Goal: Task Accomplishment & Management: Use online tool/utility

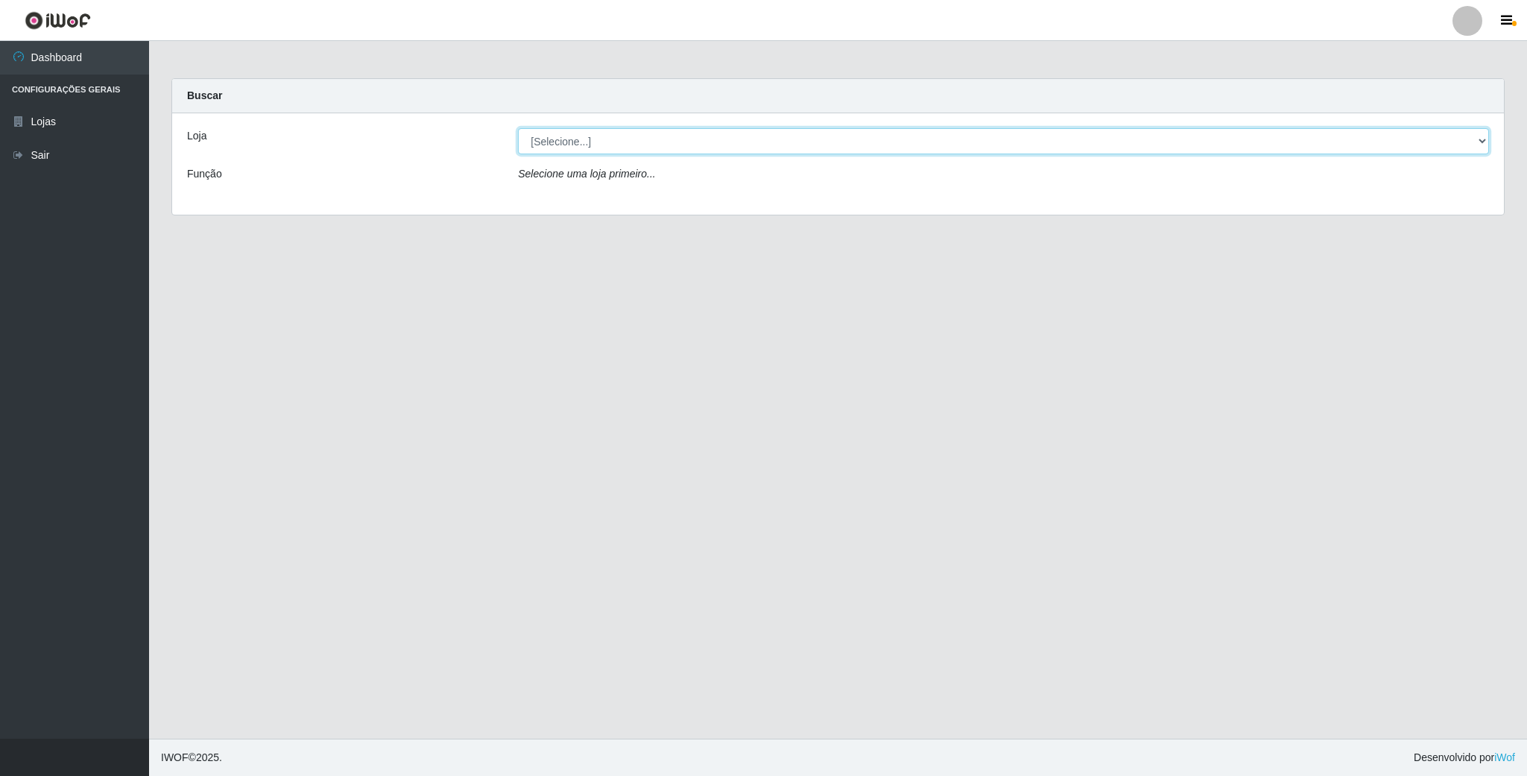
click at [702, 148] on select "[Selecione...] SuperFácil Atacado - Emaús" at bounding box center [1003, 141] width 971 height 26
select select "407"
click at [518, 128] on select "[Selecione...] SuperFácil Atacado - Emaús" at bounding box center [1003, 141] width 971 height 26
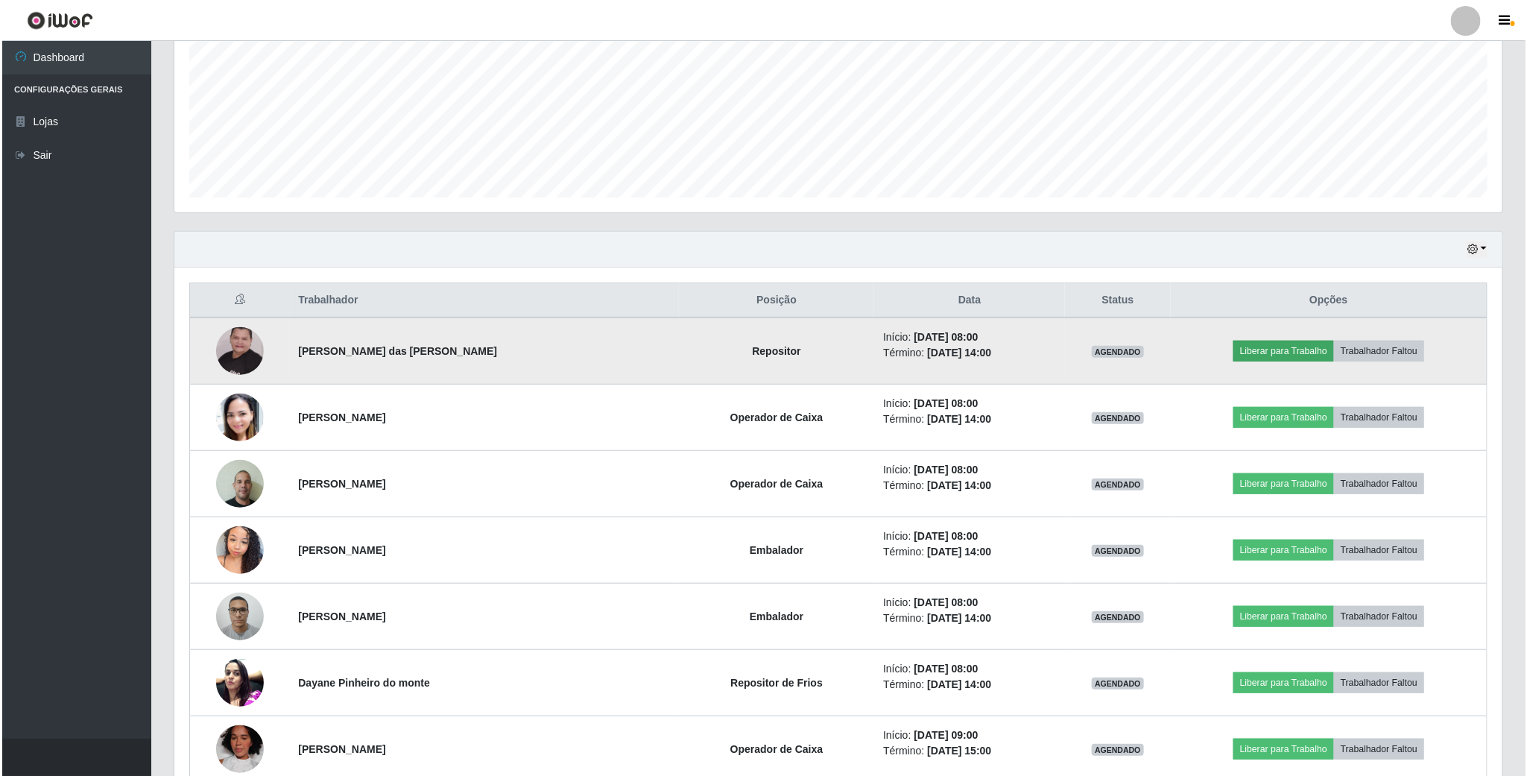
scroll to position [745054, 744035]
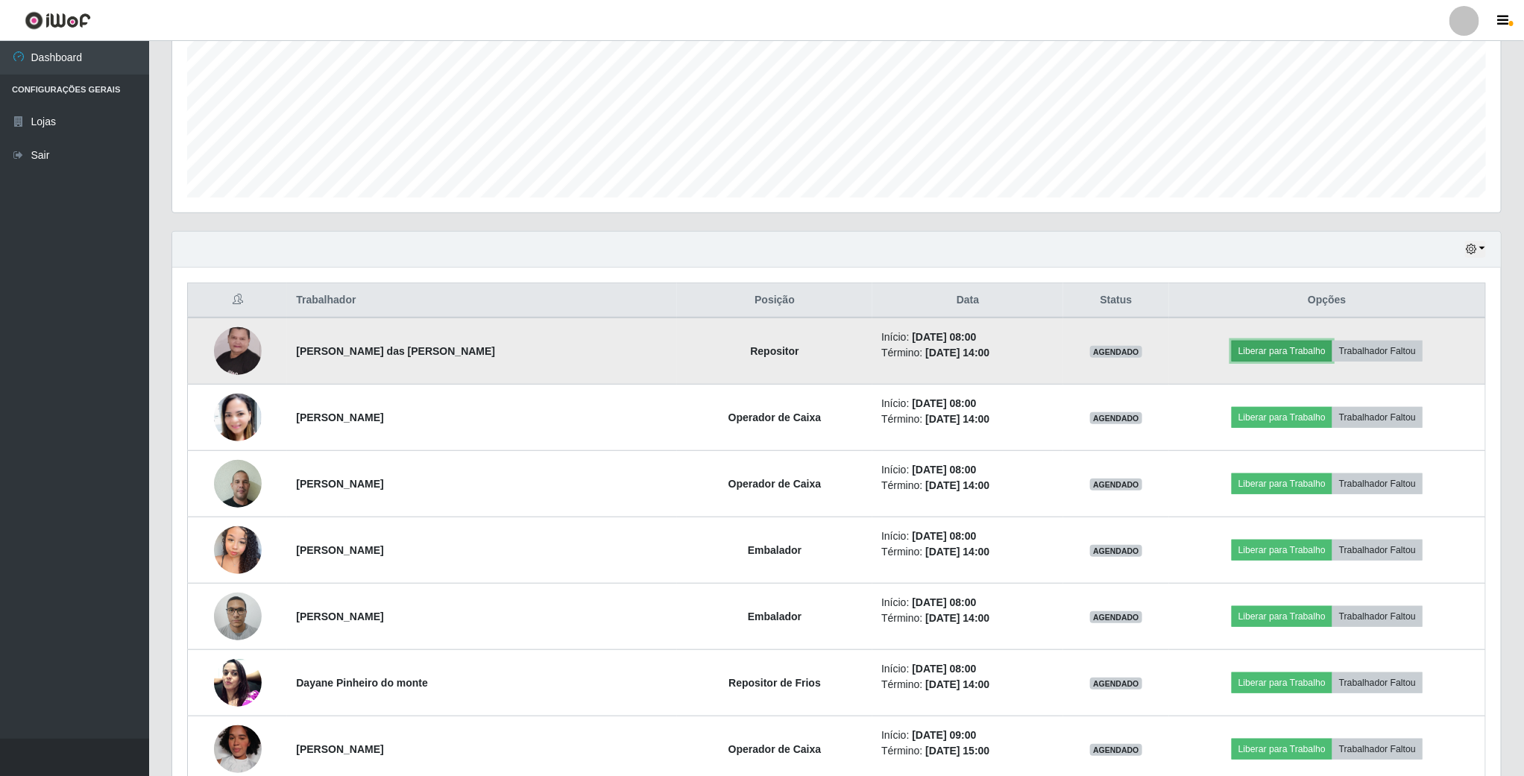
click at [1246, 356] on button "Liberar para Trabalho" at bounding box center [1281, 351] width 101 height 21
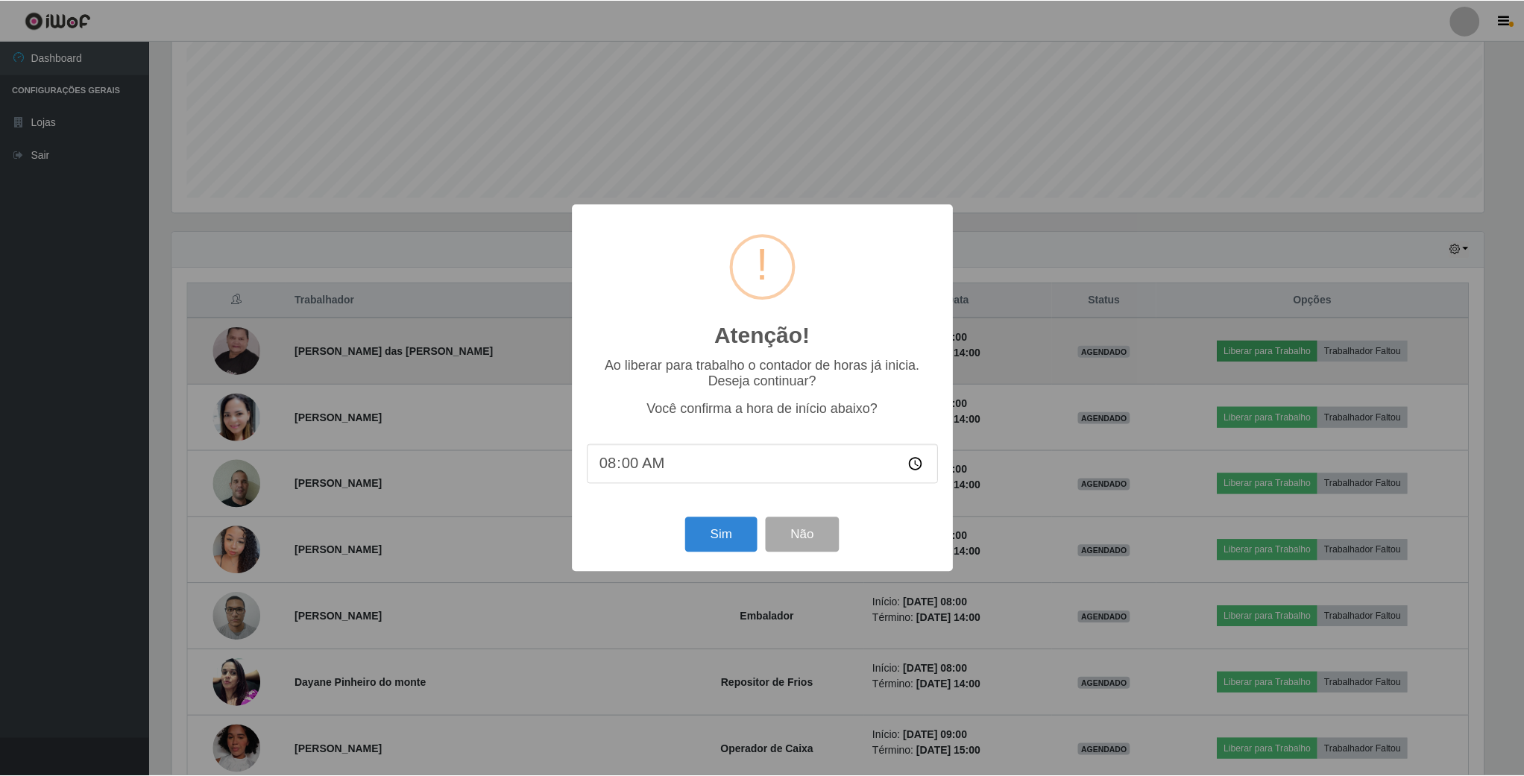
scroll to position [311, 1315]
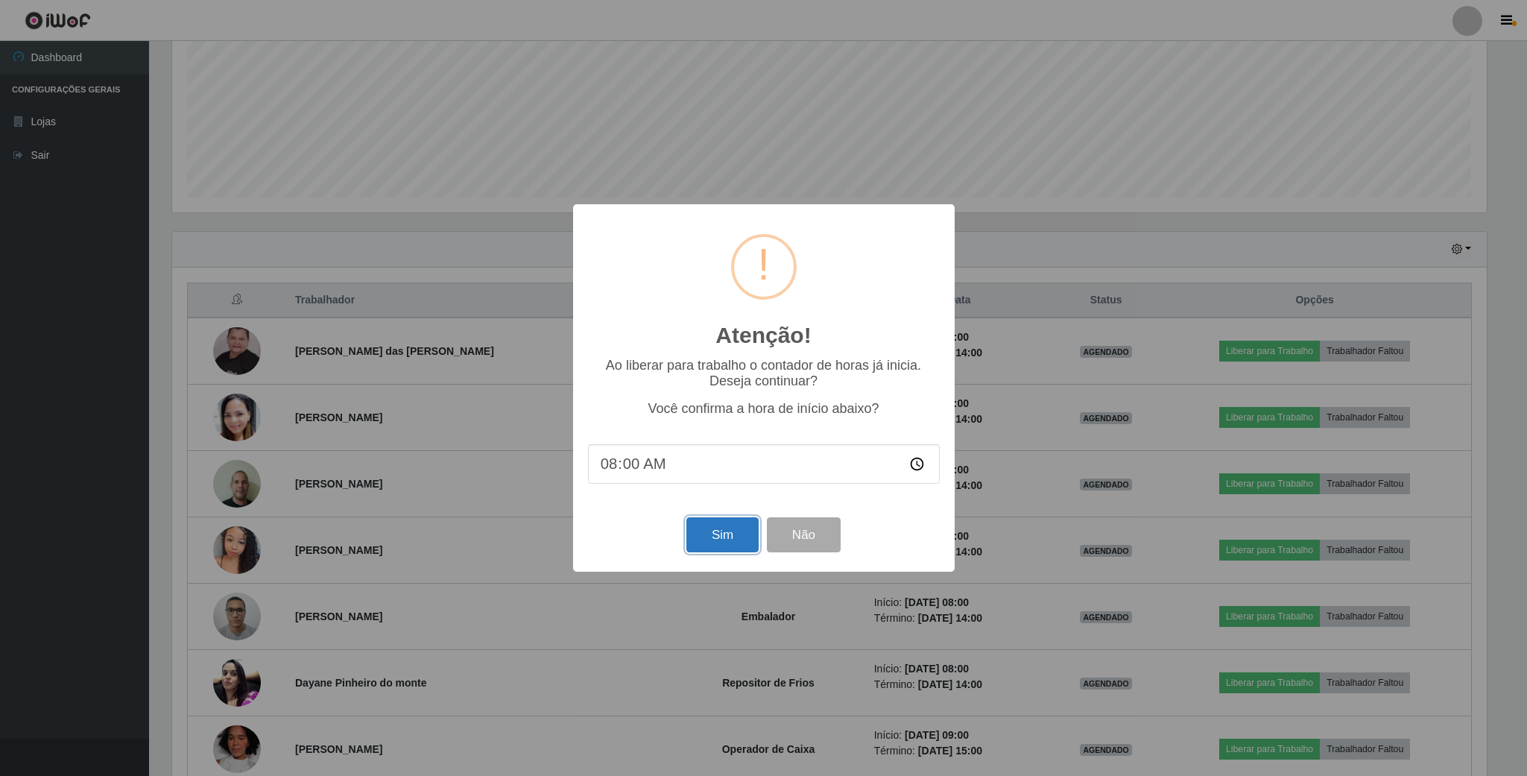
click at [696, 537] on button "Sim" at bounding box center [722, 534] width 72 height 35
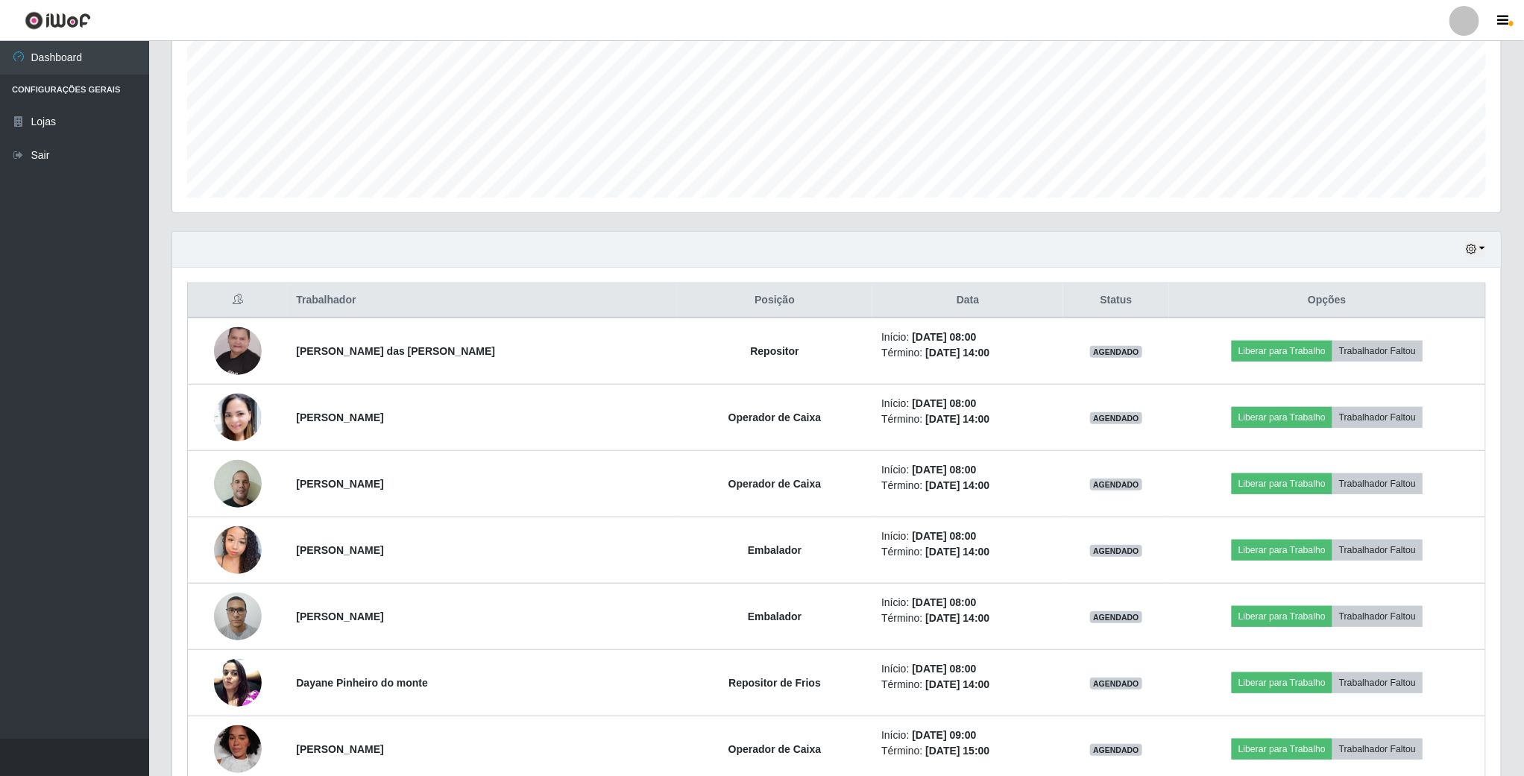
scroll to position [311, 1330]
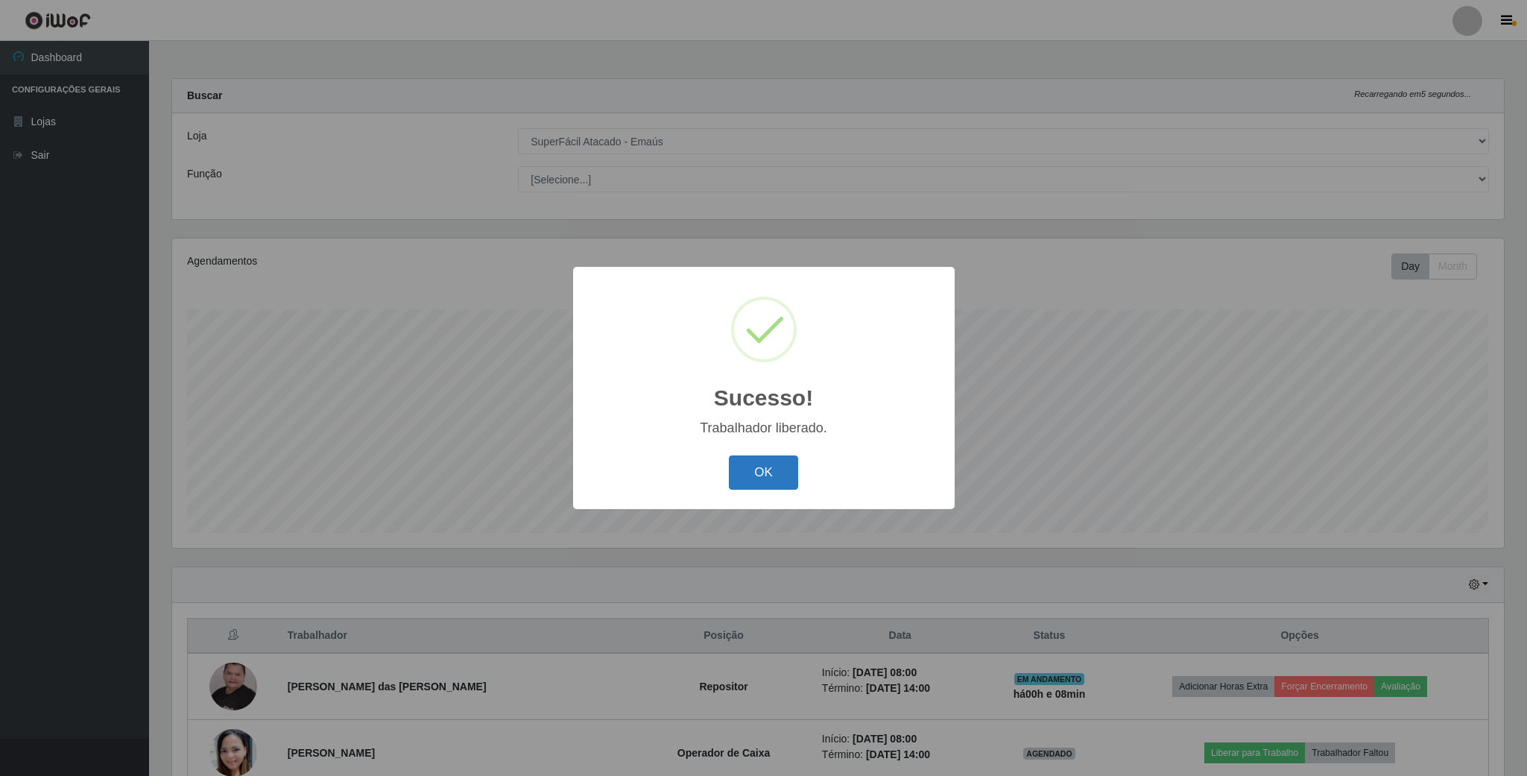
click at [754, 475] on button "OK" at bounding box center [763, 472] width 69 height 35
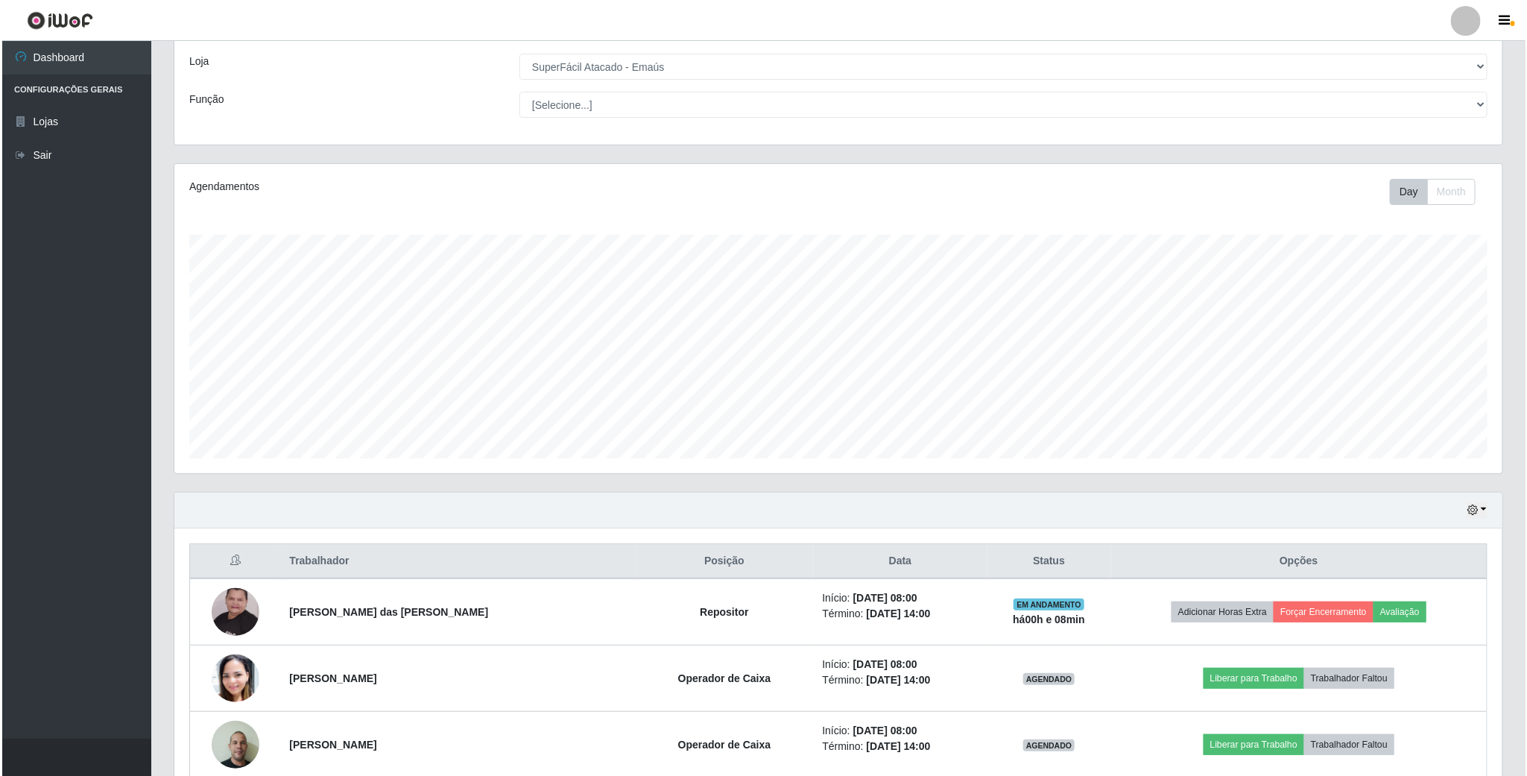
scroll to position [224, 0]
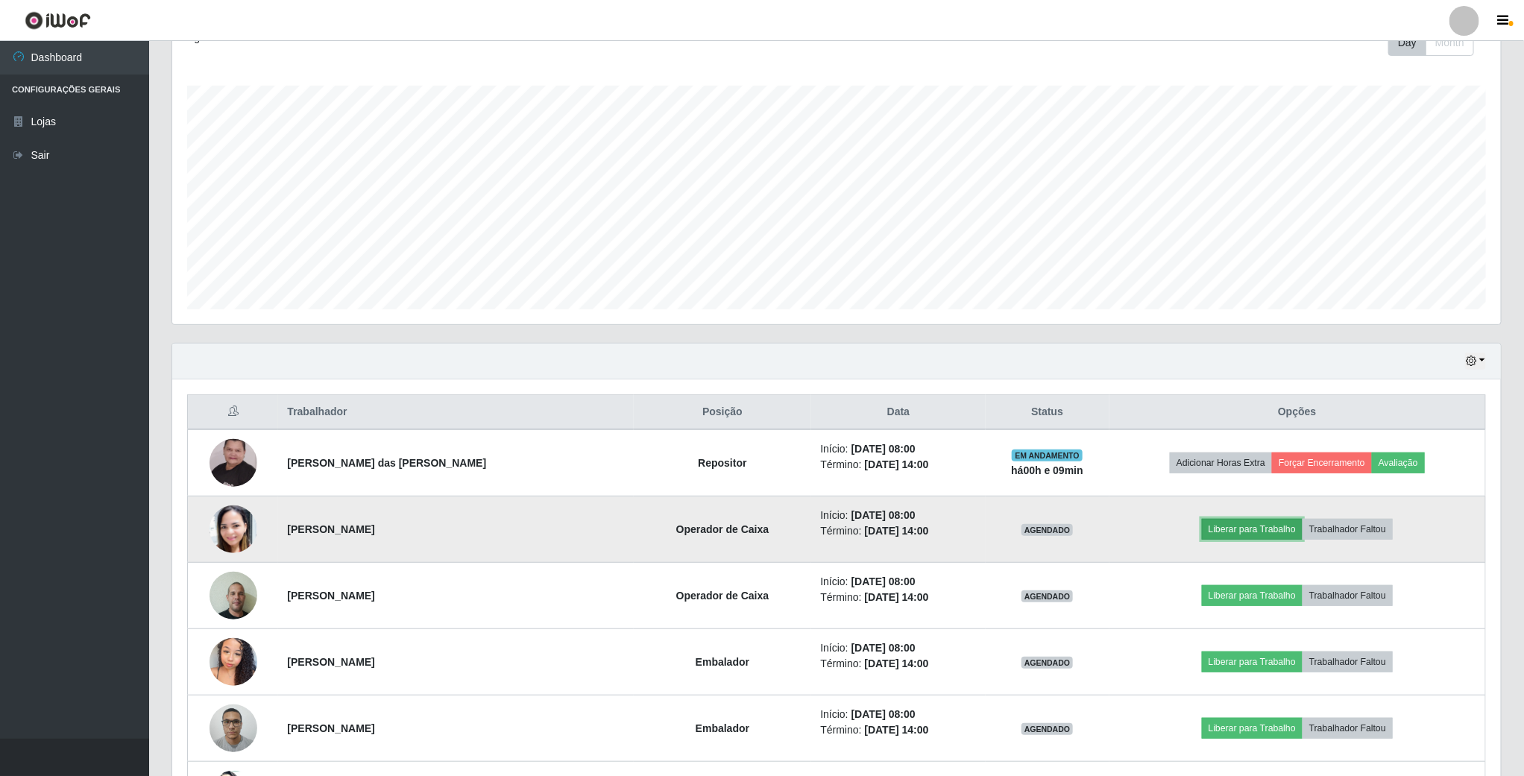
click at [1222, 533] on button "Liberar para Trabalho" at bounding box center [1252, 529] width 101 height 21
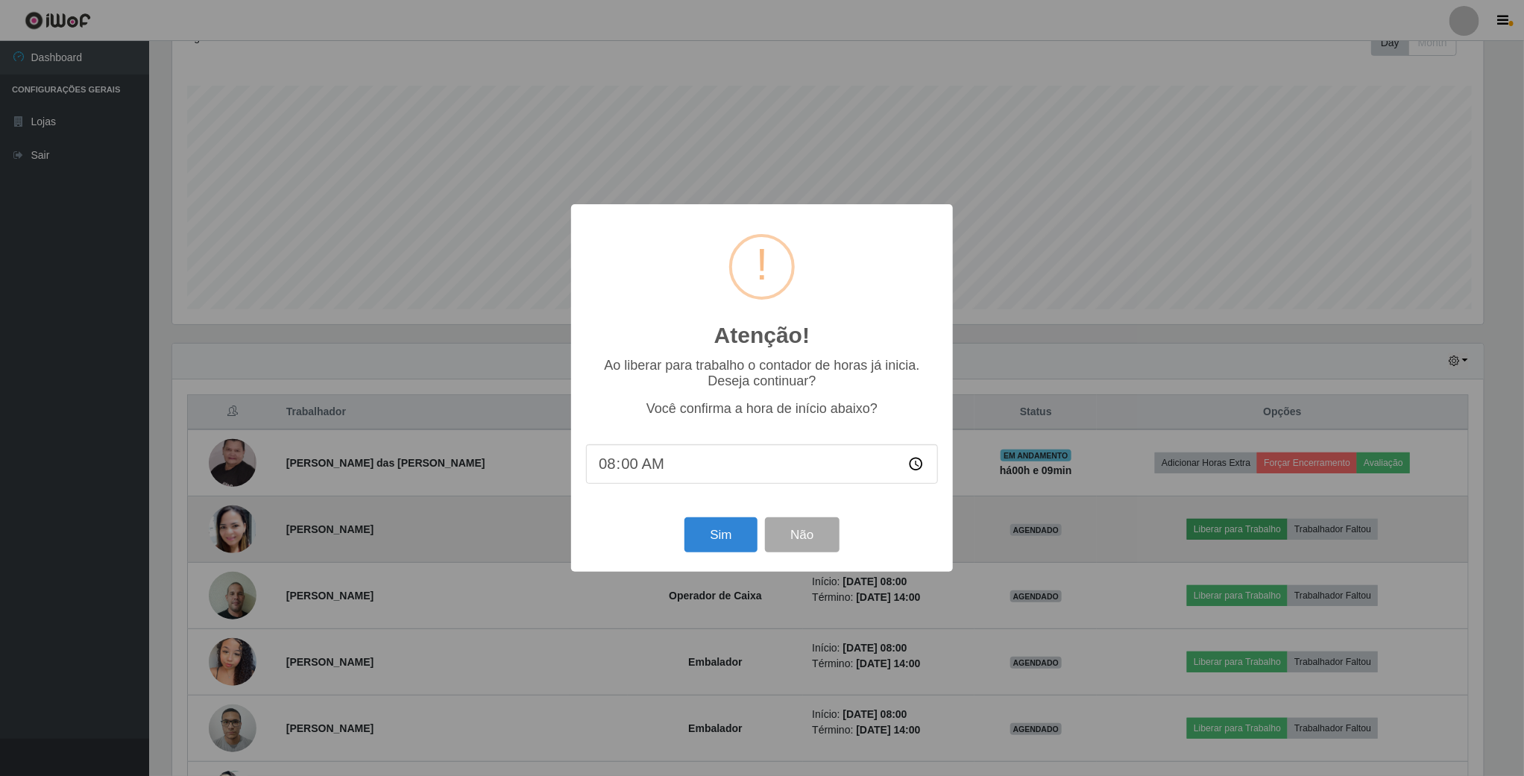
scroll to position [311, 1315]
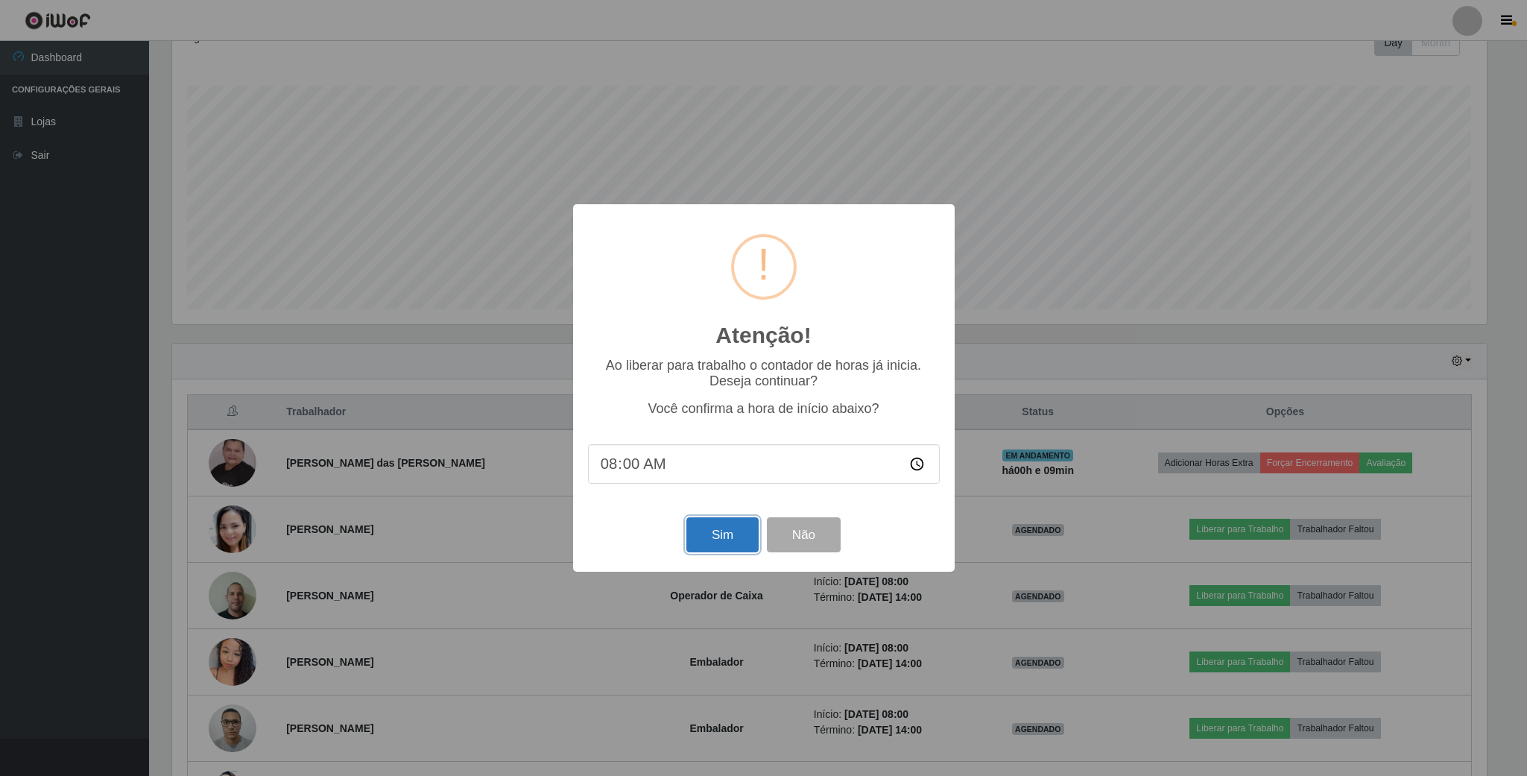
click at [698, 532] on button "Sim" at bounding box center [722, 534] width 72 height 35
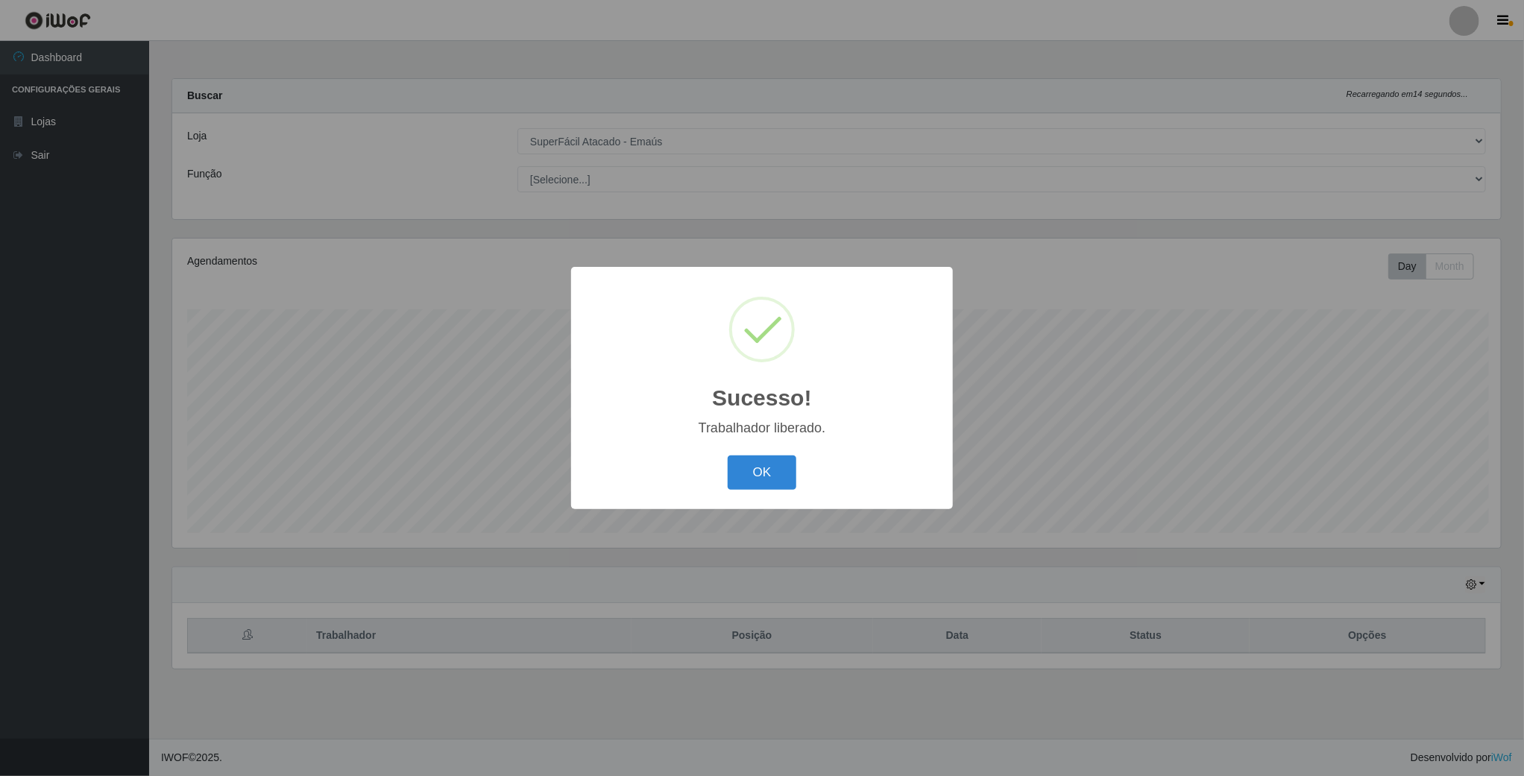
scroll to position [311, 1330]
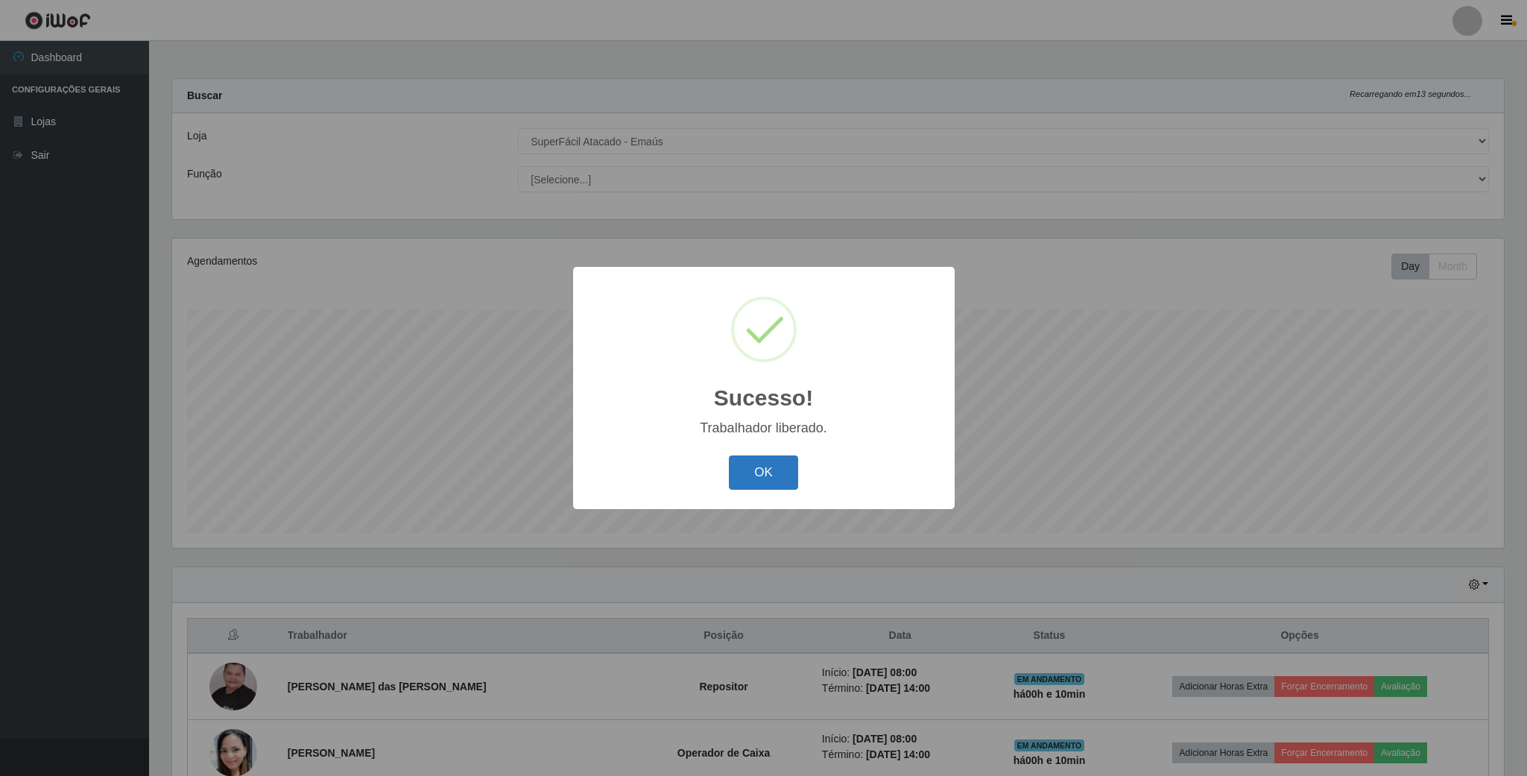
click at [742, 461] on button "OK" at bounding box center [763, 472] width 69 height 35
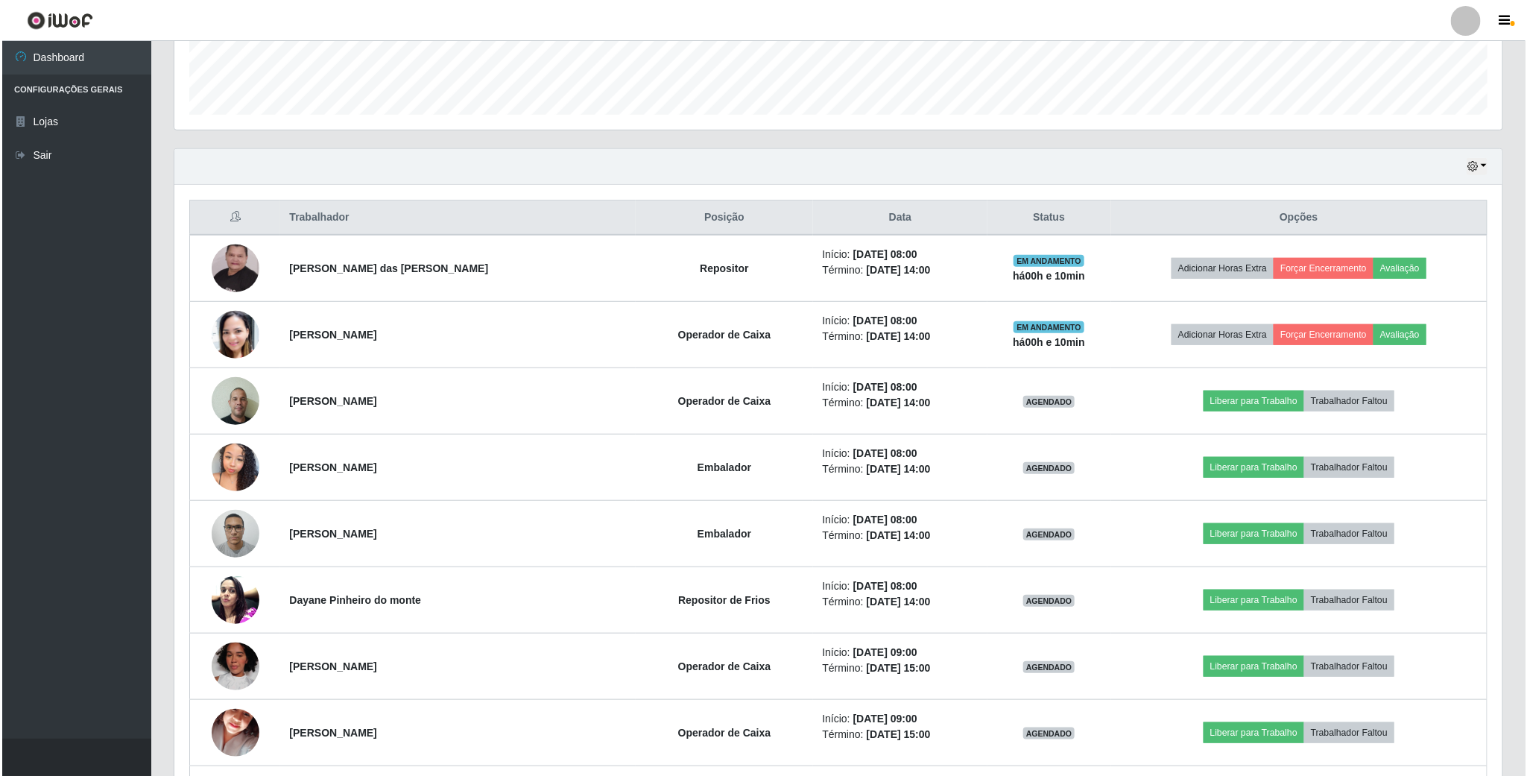
scroll to position [447, 0]
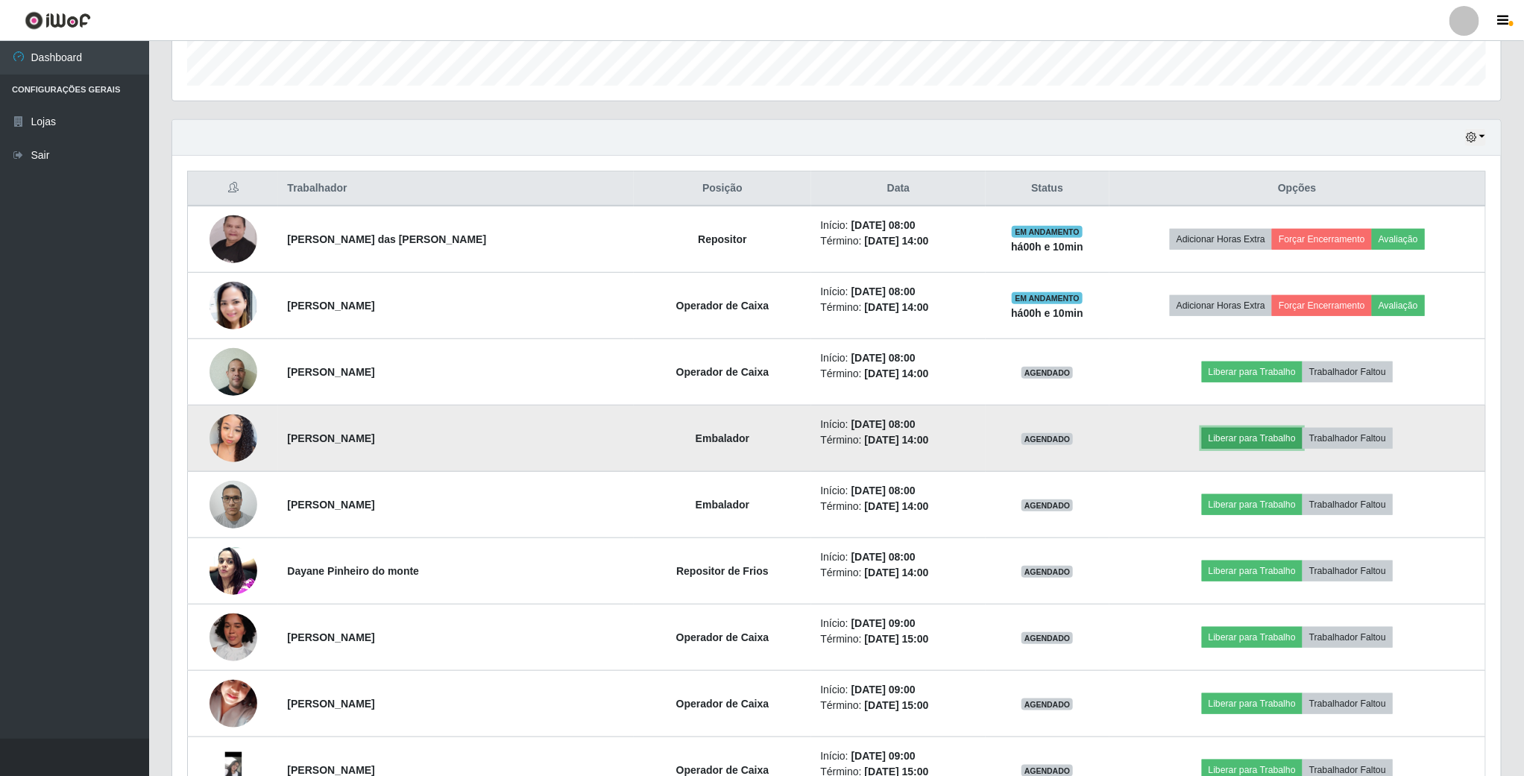
click at [1217, 441] on button "Liberar para Trabalho" at bounding box center [1252, 438] width 101 height 21
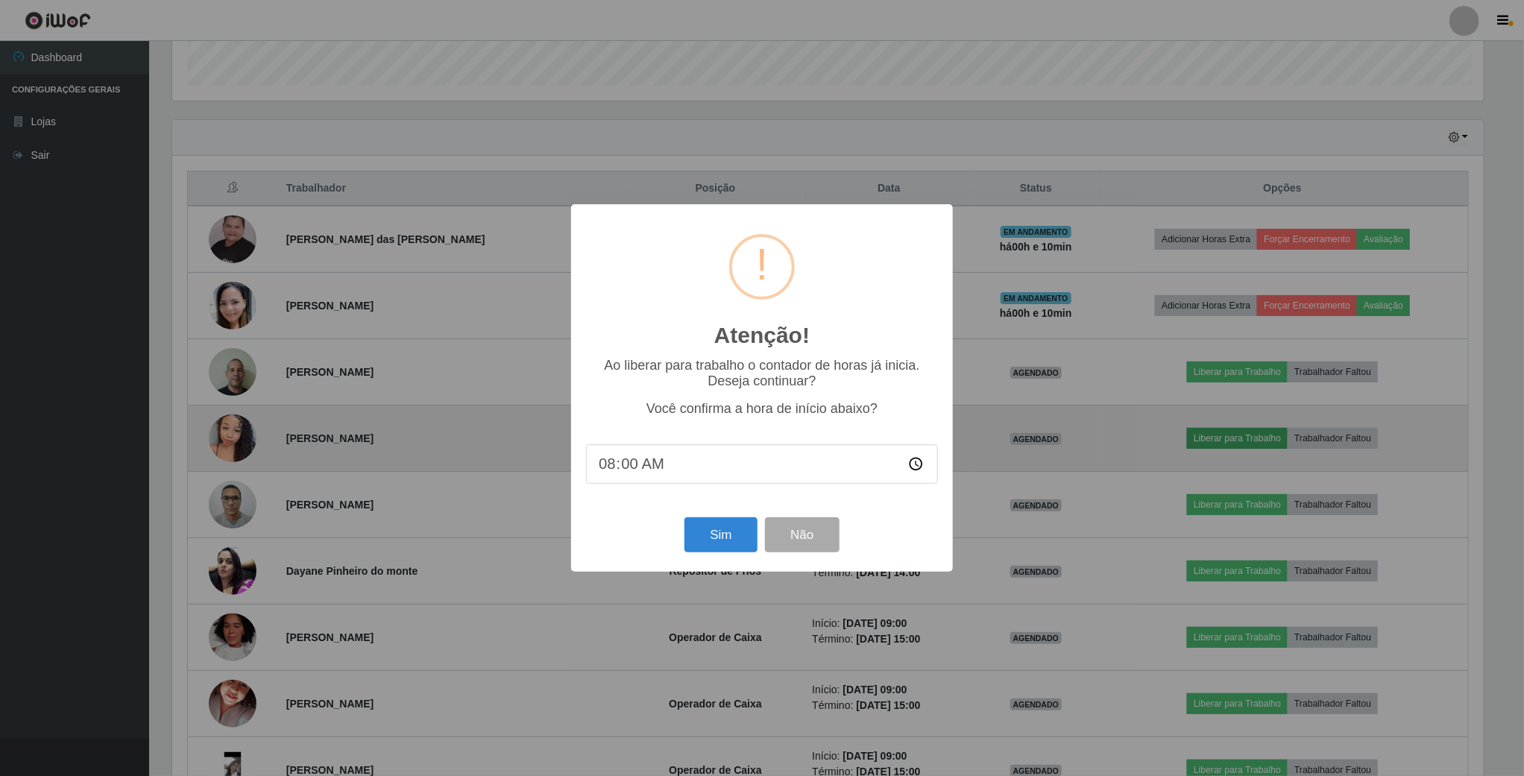
scroll to position [311, 1315]
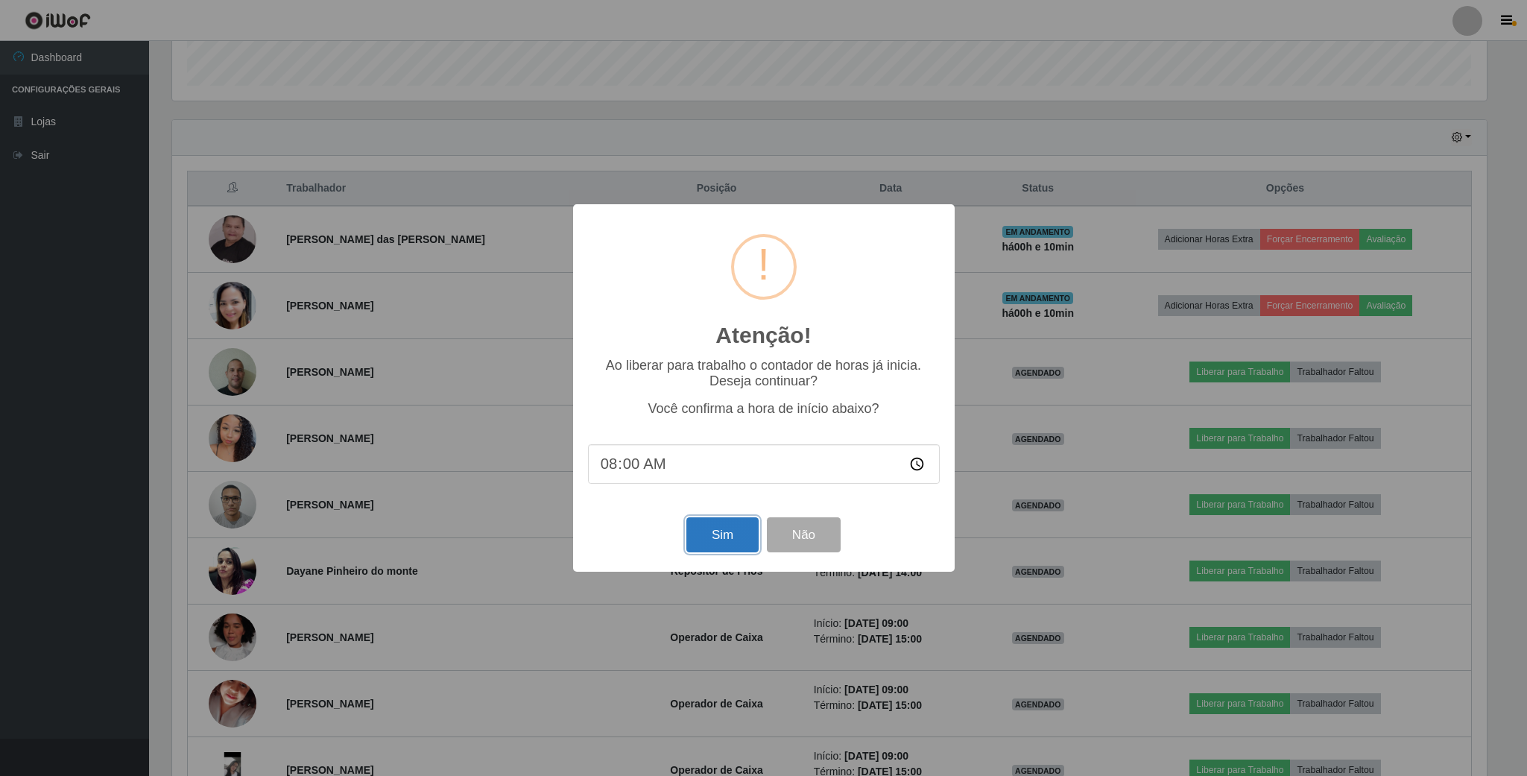
click at [745, 534] on button "Sim" at bounding box center [722, 534] width 72 height 35
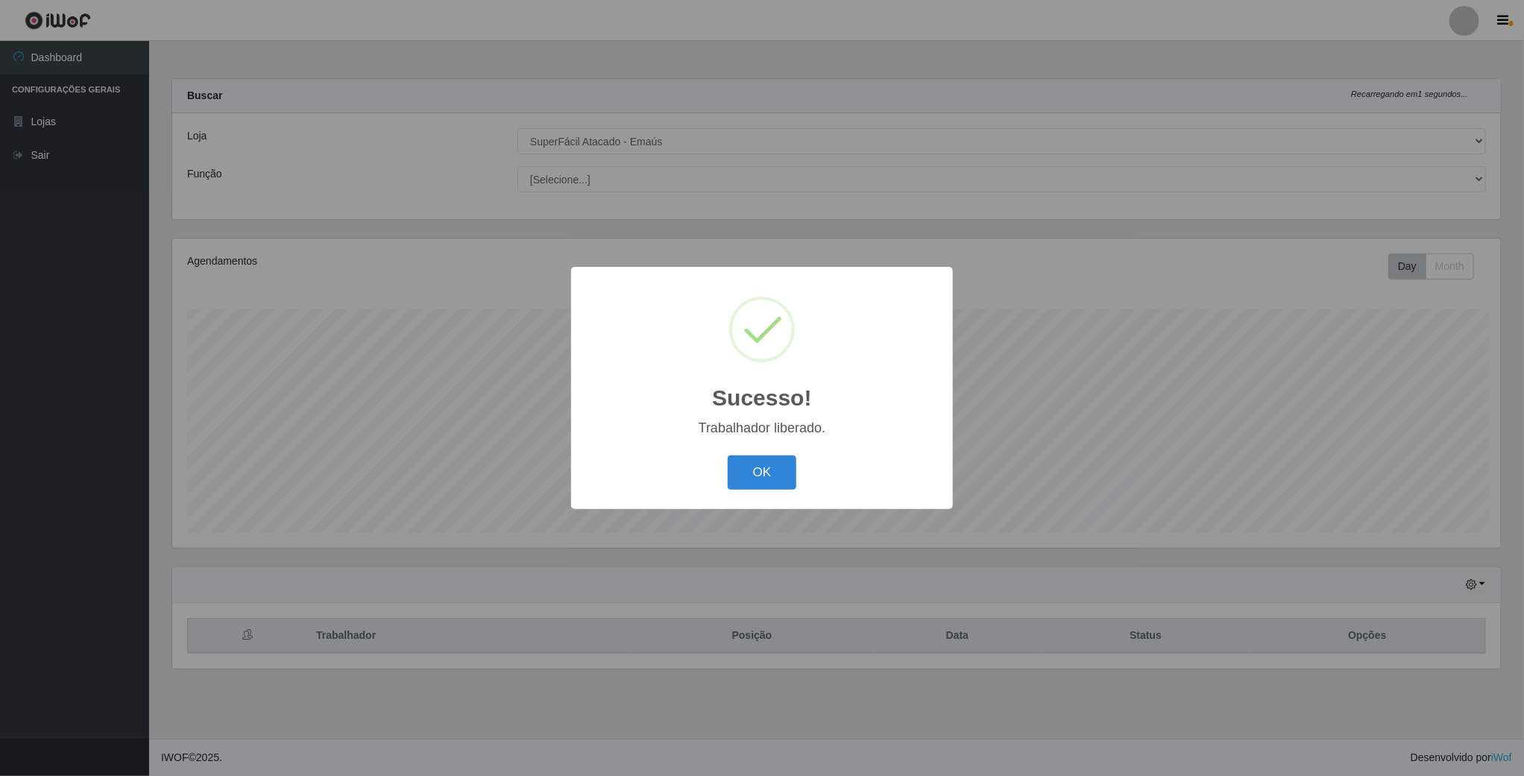
scroll to position [311, 1330]
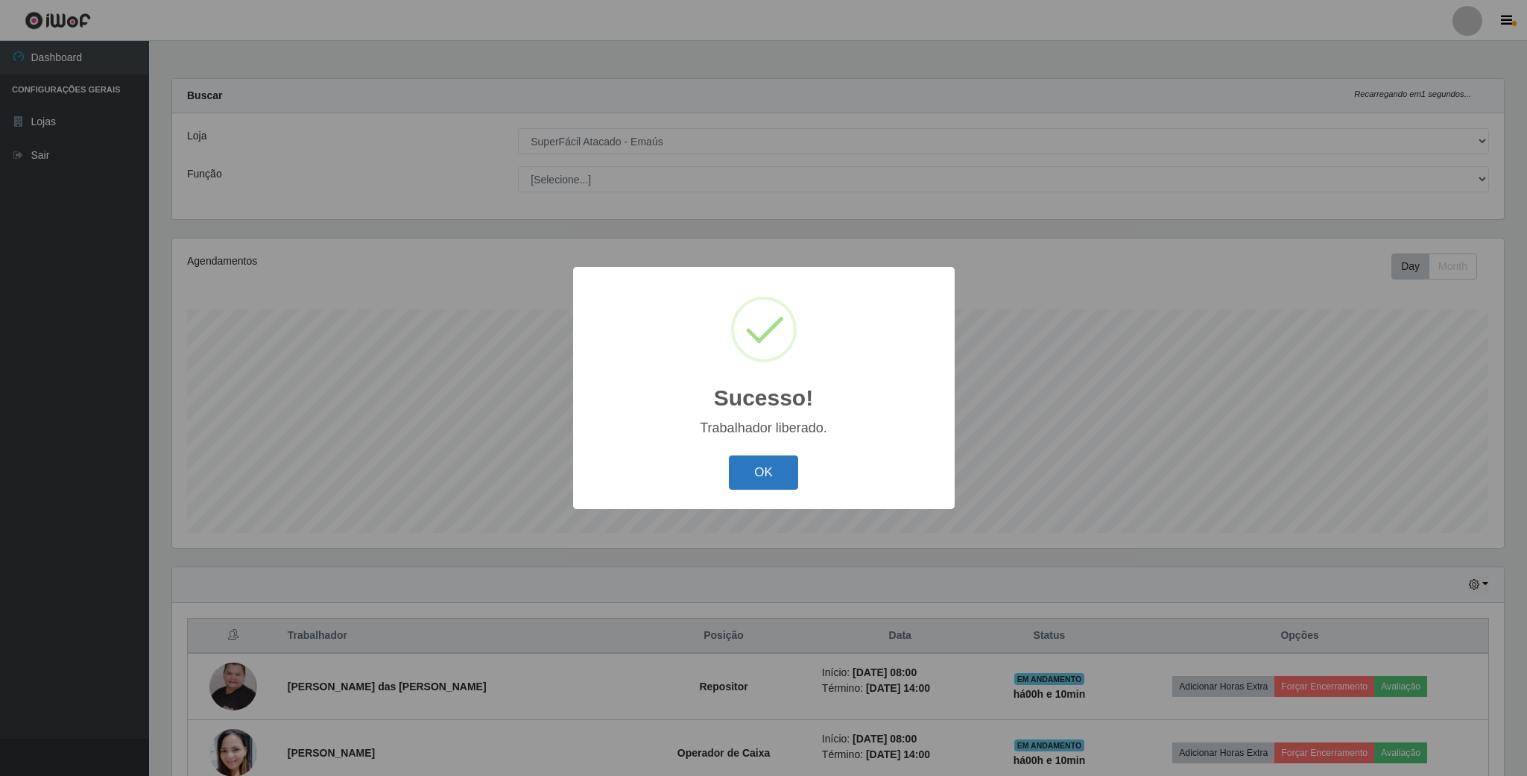
click at [756, 461] on button "OK" at bounding box center [763, 472] width 69 height 35
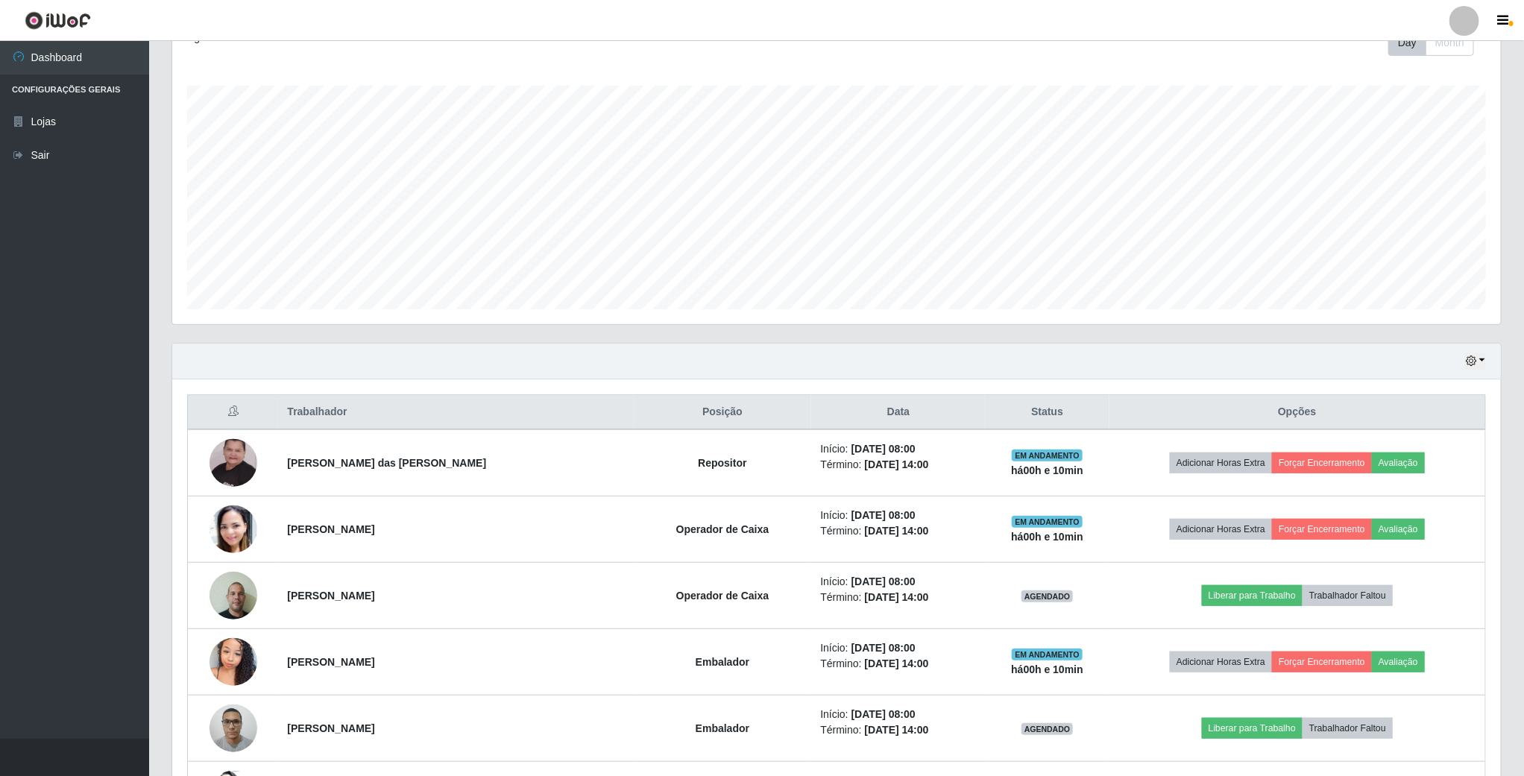
scroll to position [335, 0]
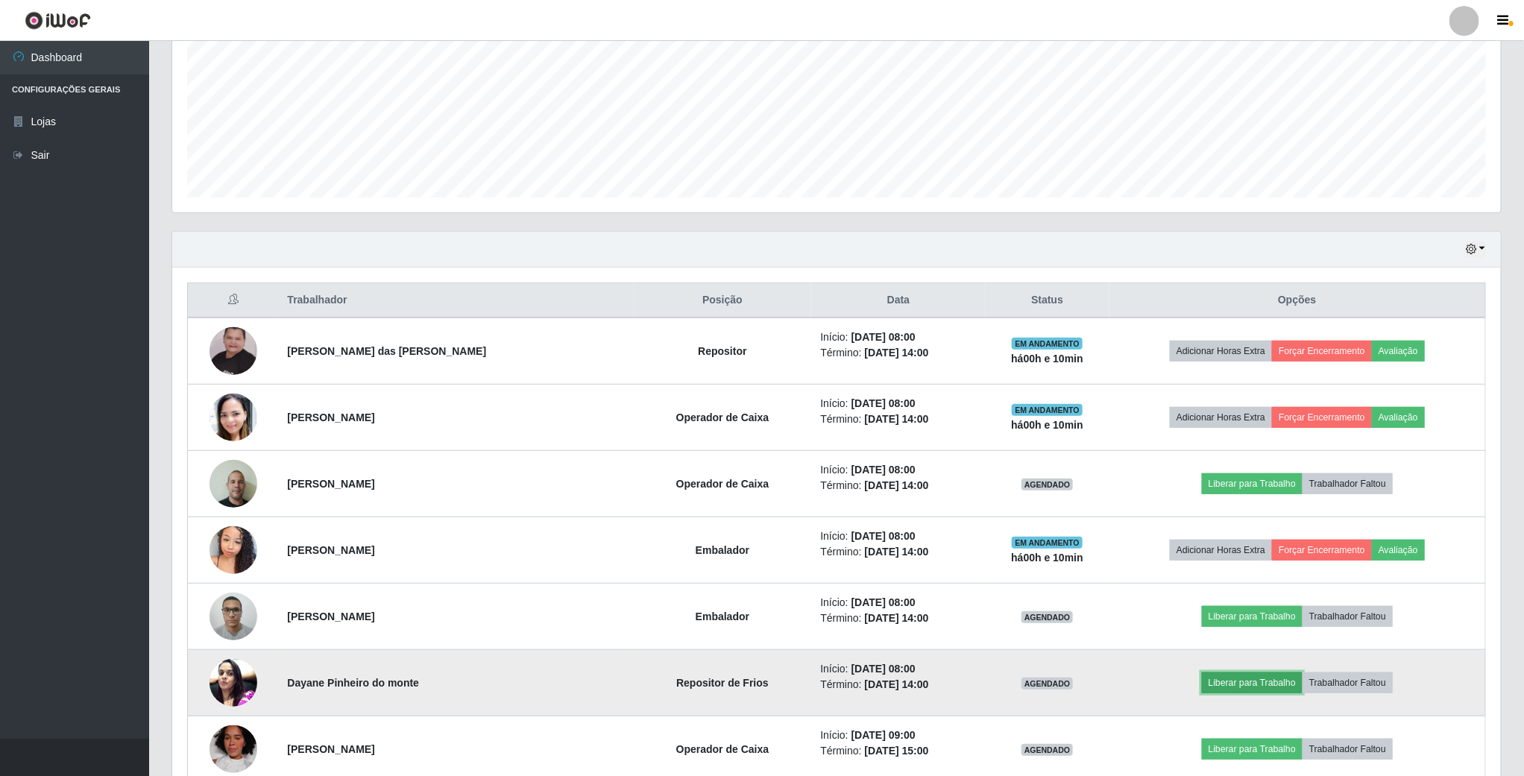
click at [1222, 691] on button "Liberar para Trabalho" at bounding box center [1252, 682] width 101 height 21
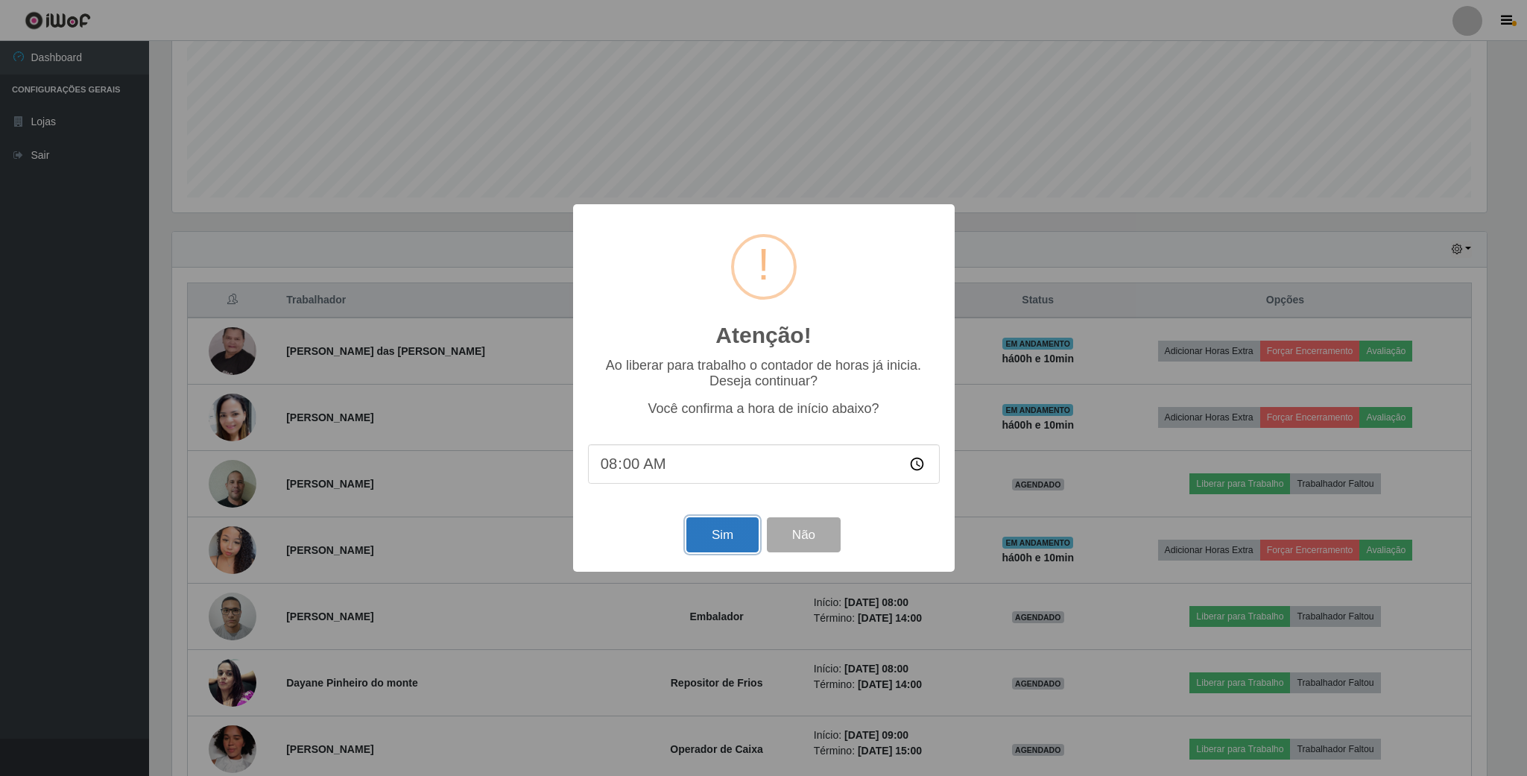
click at [727, 537] on button "Sim" at bounding box center [722, 534] width 72 height 35
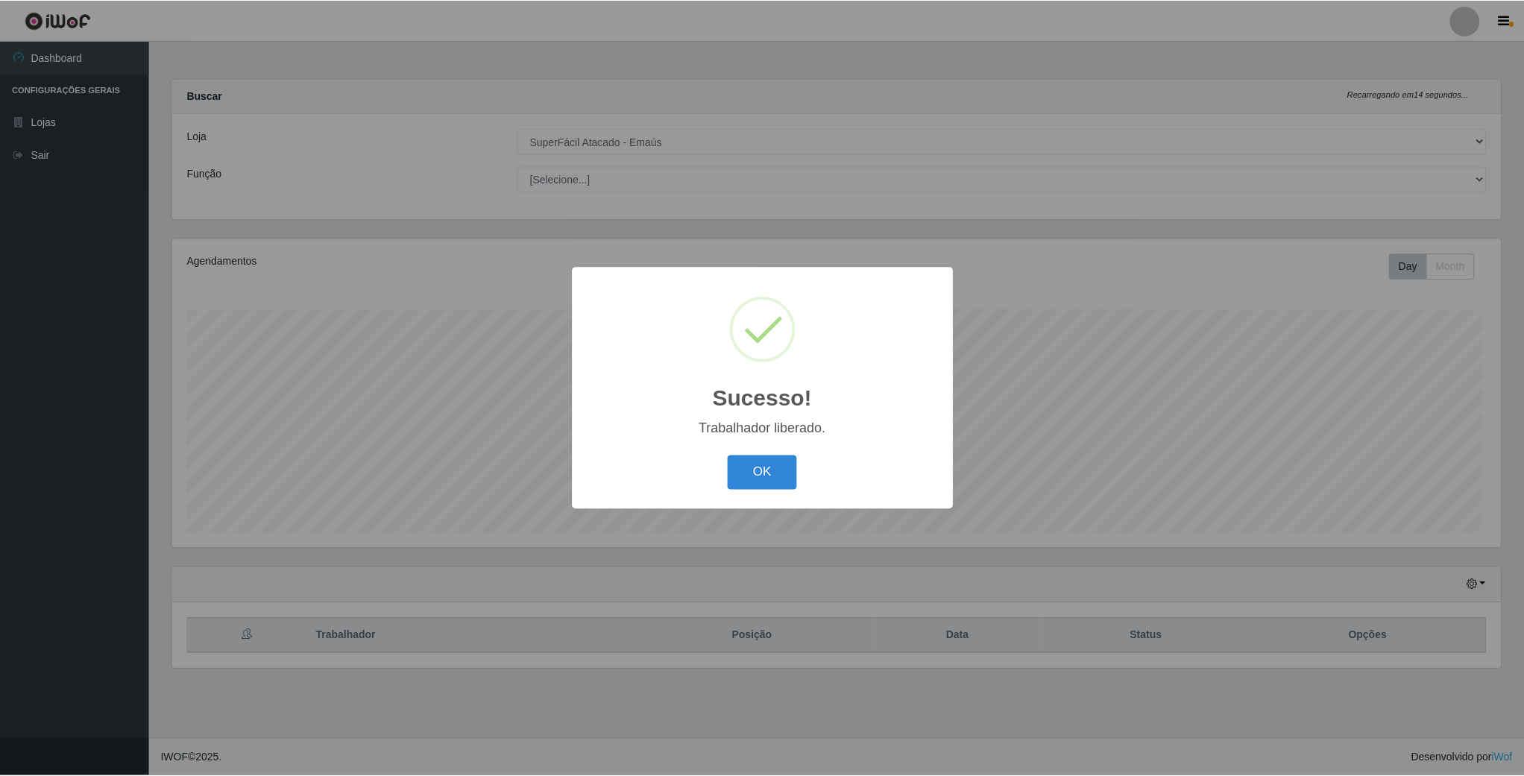
scroll to position [311, 1330]
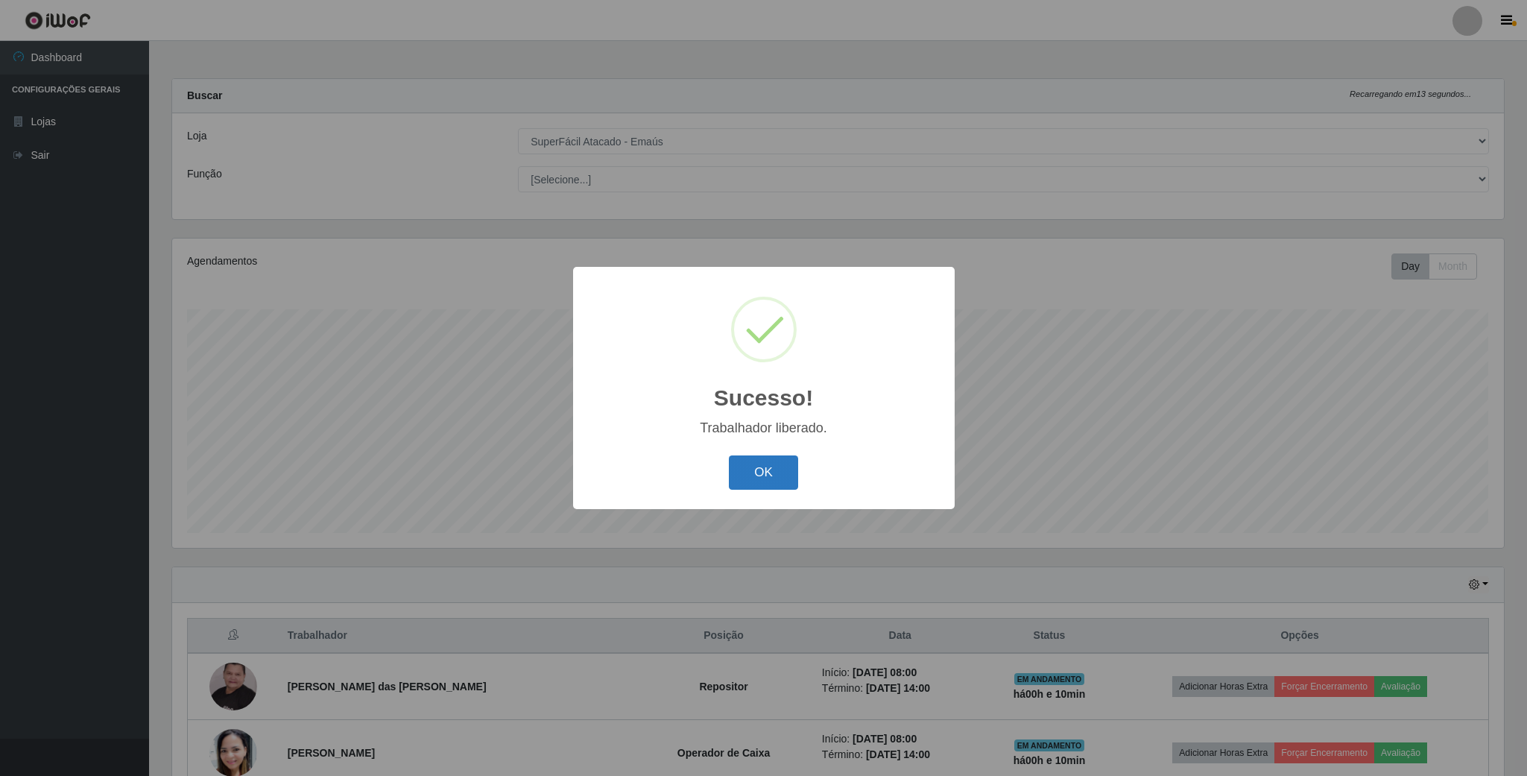
click at [747, 472] on button "OK" at bounding box center [763, 472] width 69 height 35
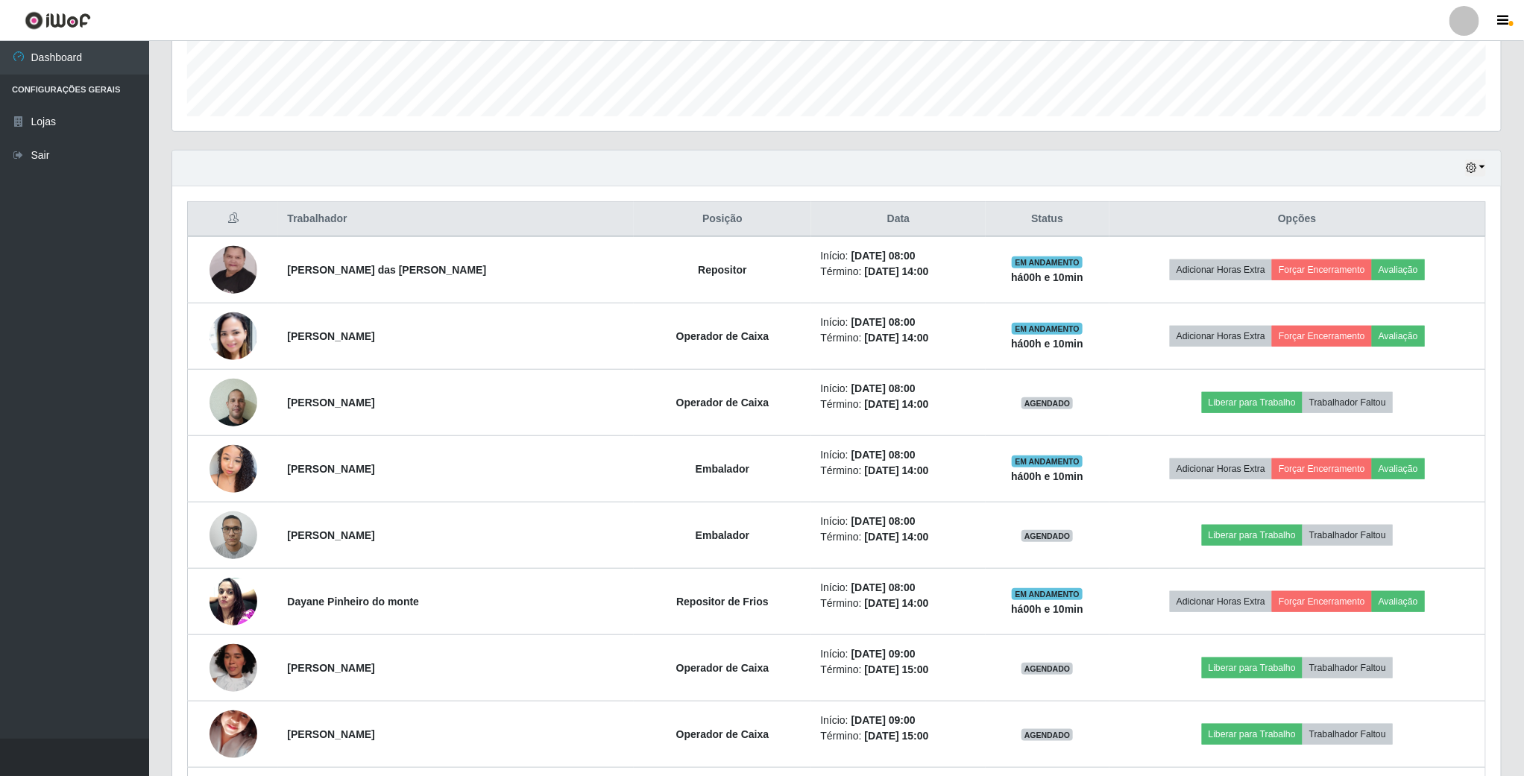
scroll to position [447, 0]
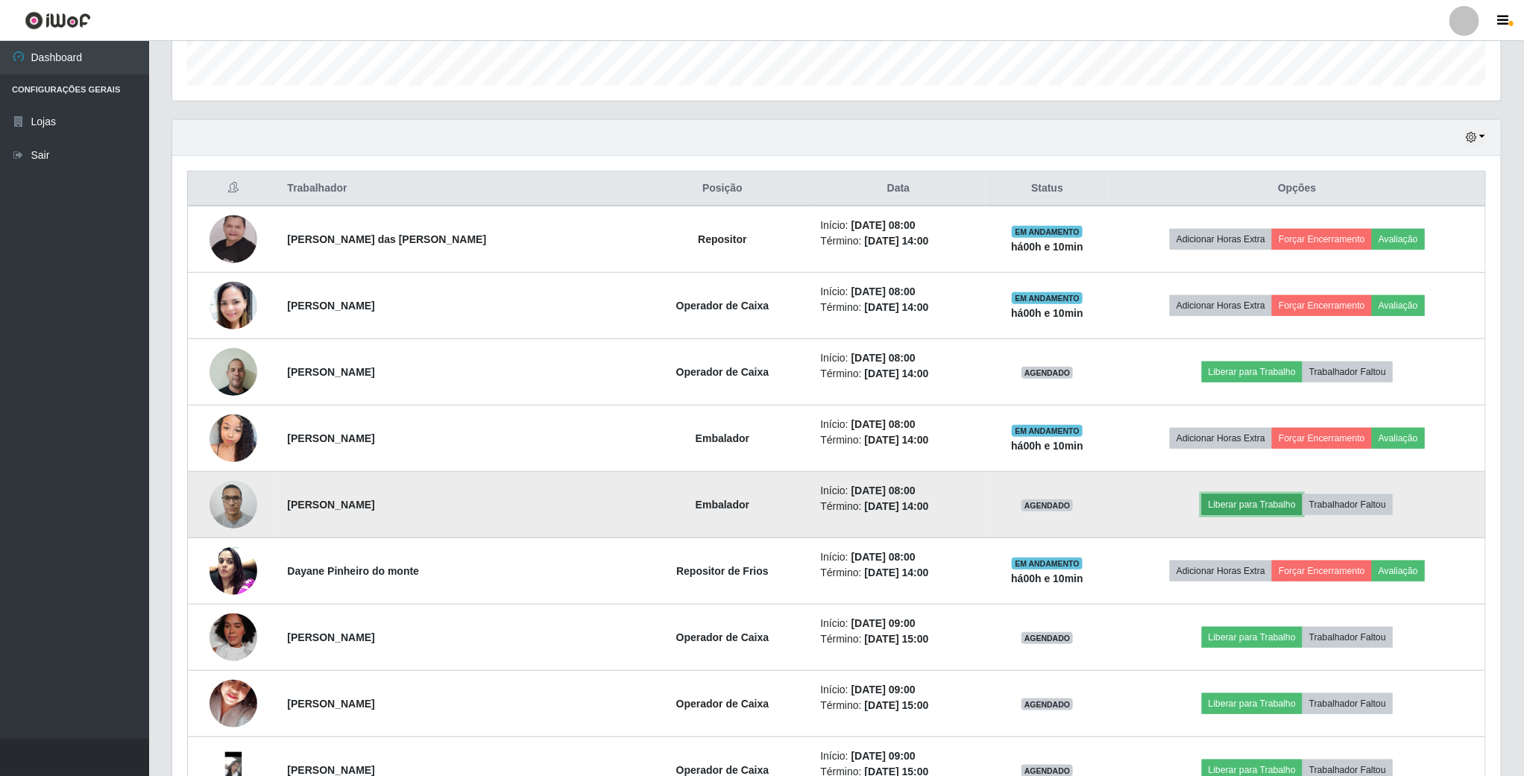
click at [1219, 505] on button "Liberar para Trabalho" at bounding box center [1252, 504] width 101 height 21
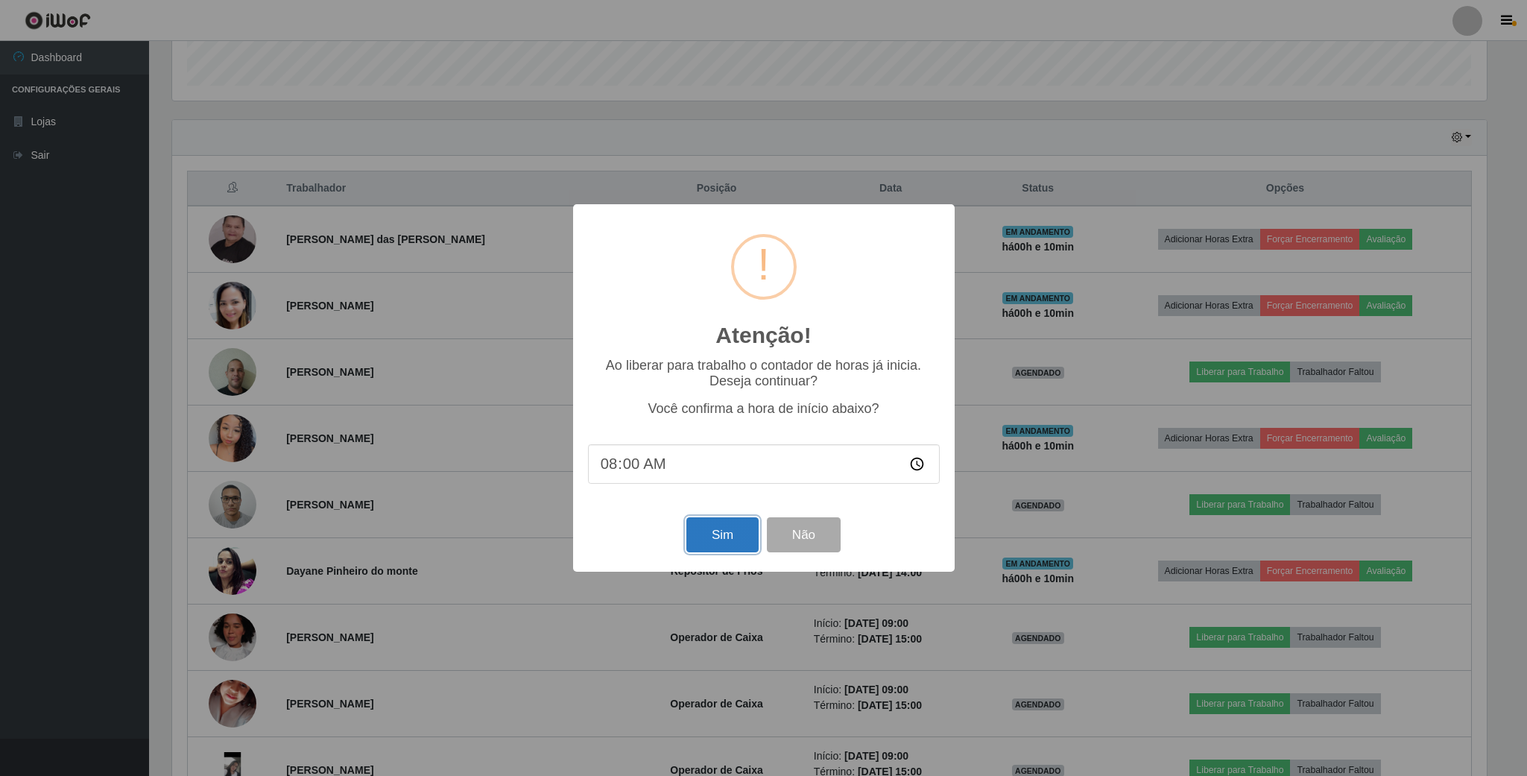
click at [711, 541] on button "Sim" at bounding box center [722, 534] width 72 height 35
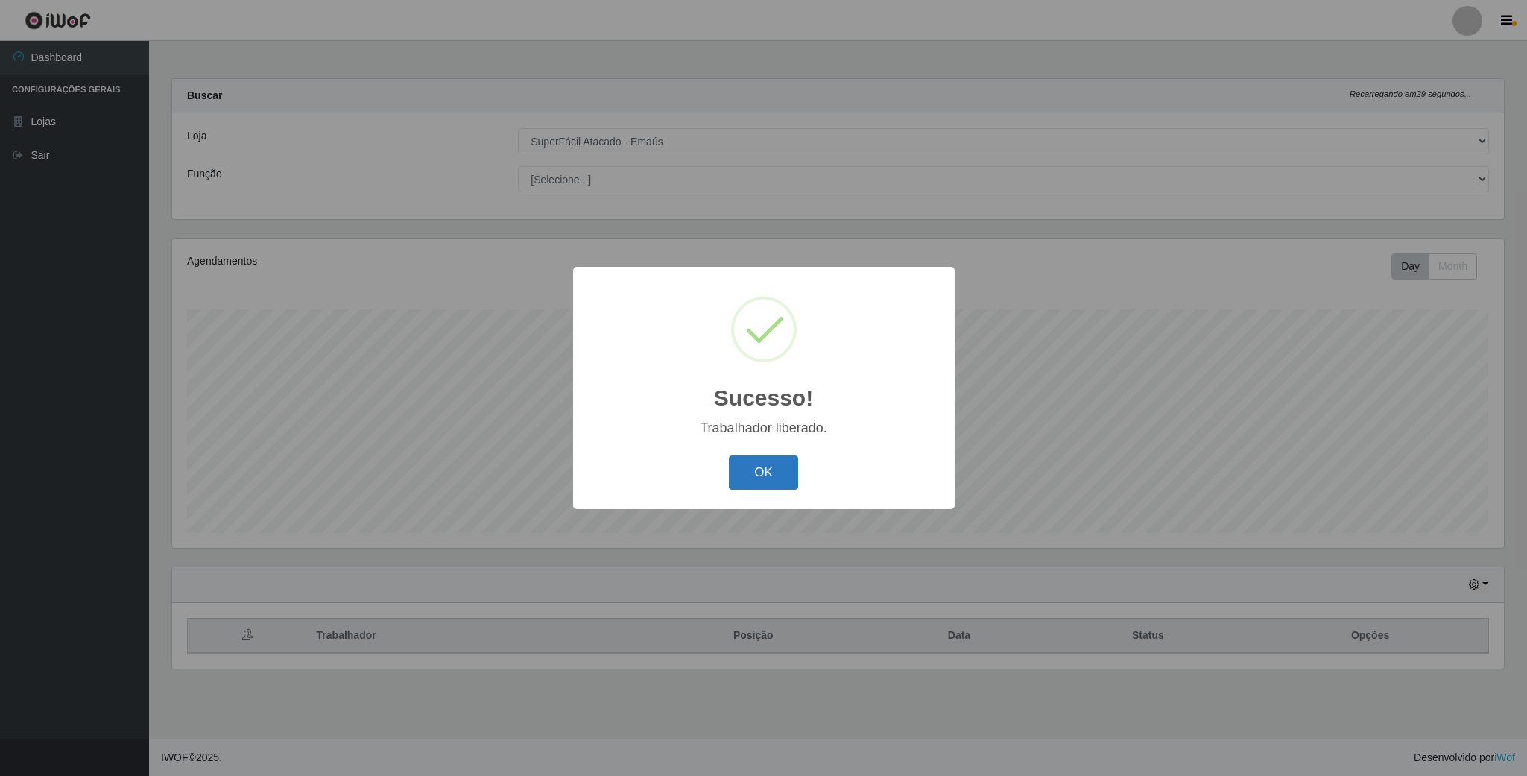
click at [759, 475] on button "OK" at bounding box center [763, 472] width 69 height 35
